Goal: Check status: Check status

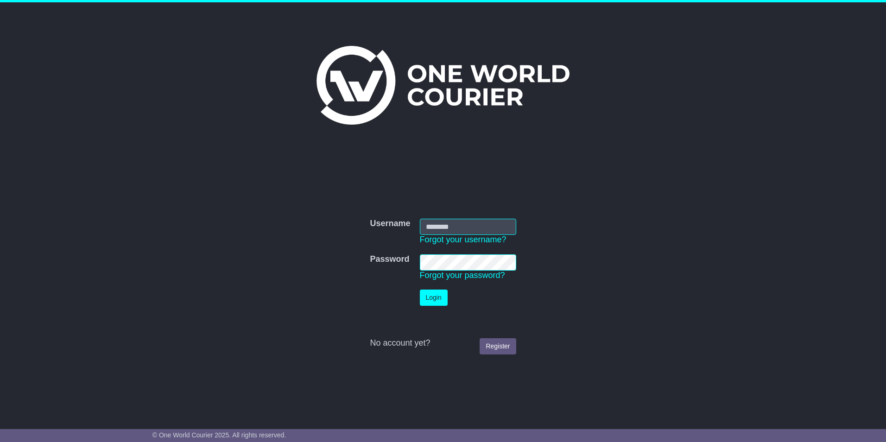
type input "**********"
click at [437, 297] on button "Login" at bounding box center [434, 298] width 28 height 16
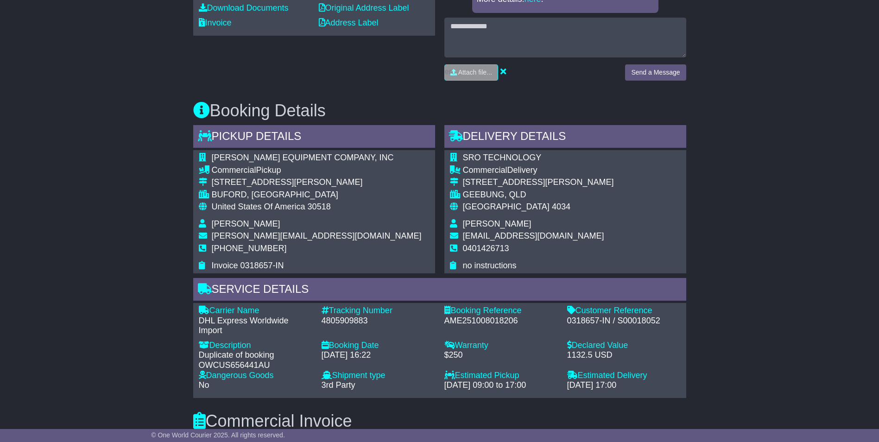
scroll to position [417, 0]
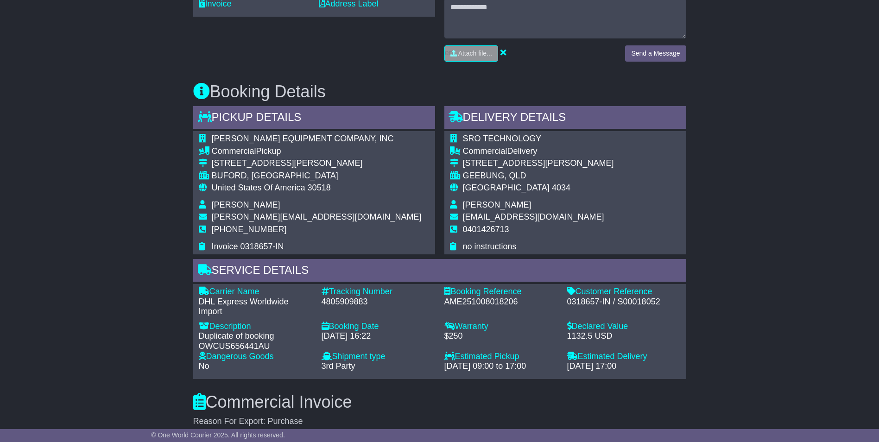
click at [653, 304] on div "0318657-IN / S00018052" at bounding box center [624, 302] width 114 height 10
copy div "S00018052"
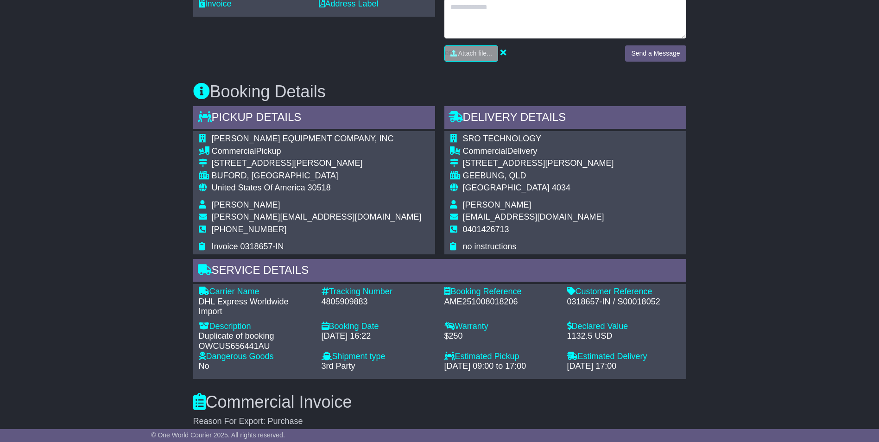
click at [514, 16] on textarea at bounding box center [566, 19] width 242 height 40
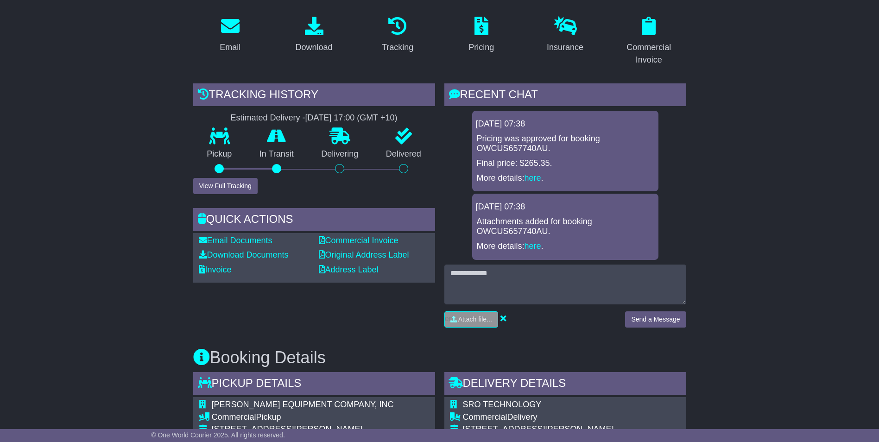
scroll to position [0, 0]
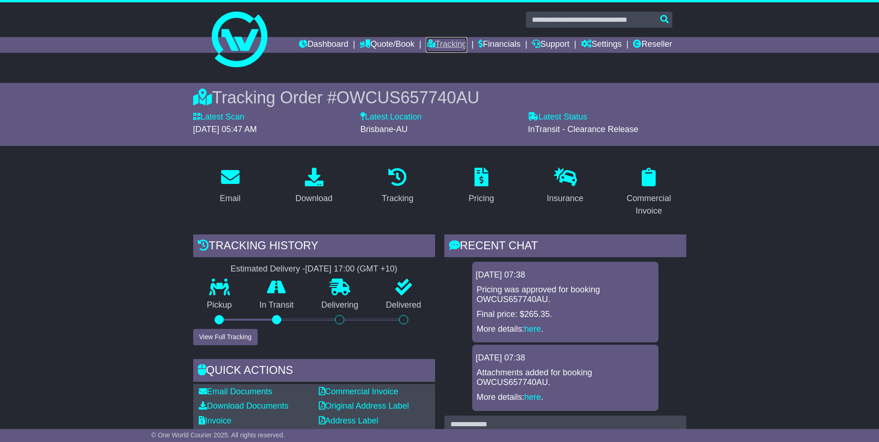
click at [431, 44] on link "Tracking" at bounding box center [446, 45] width 41 height 16
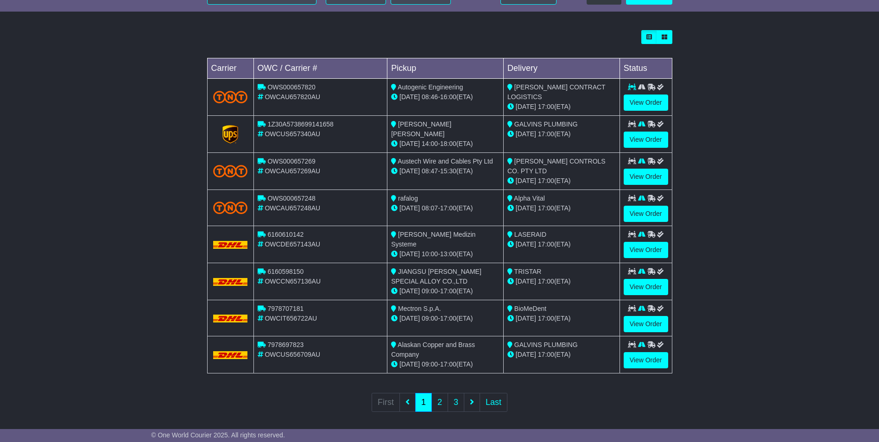
scroll to position [245, 0]
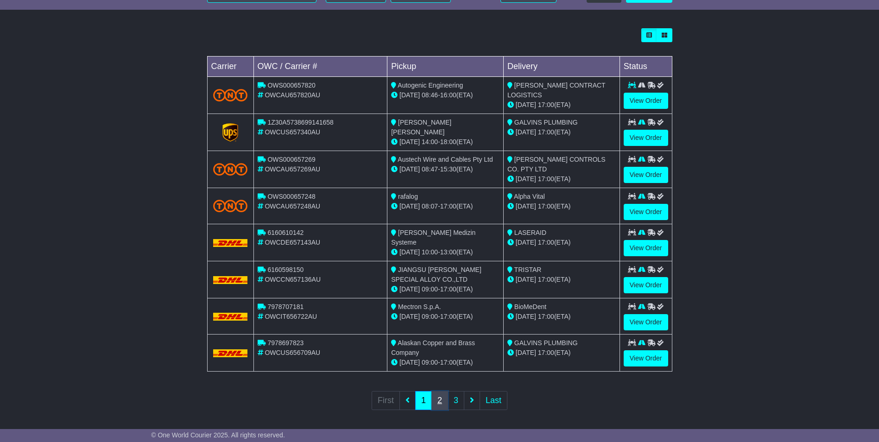
click at [440, 396] on link "2" at bounding box center [440, 400] width 17 height 19
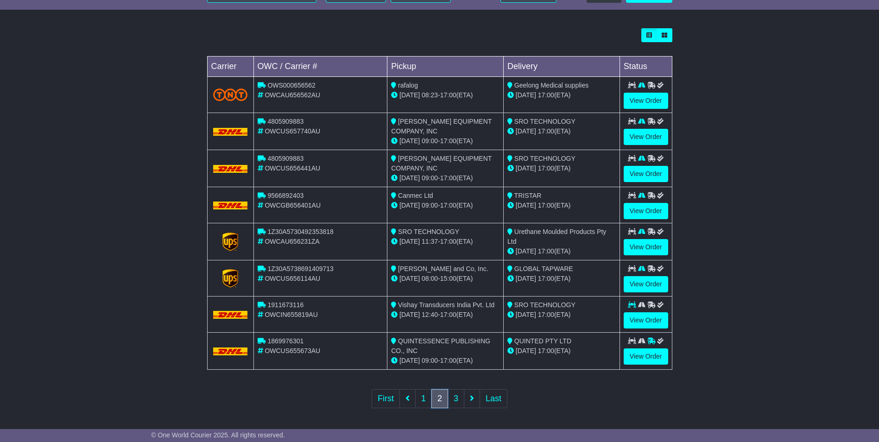
scroll to position [0, 0]
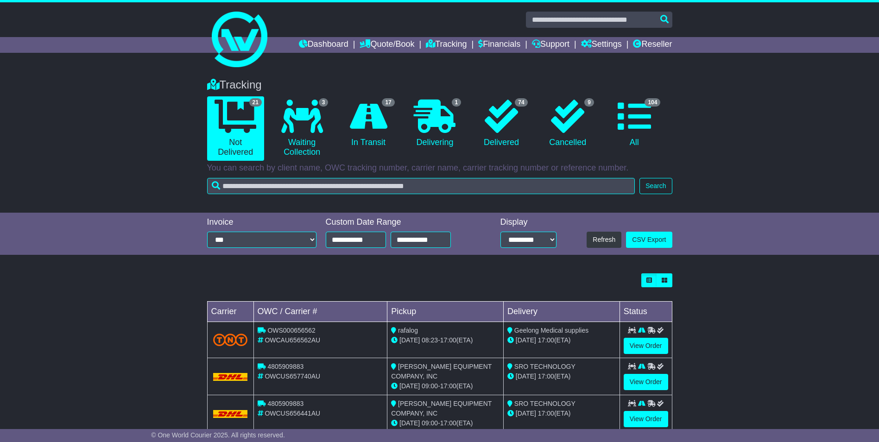
click at [291, 369] on span "4805909883" at bounding box center [285, 366] width 36 height 7
copy span "4805909883"
